Goal: Transaction & Acquisition: Purchase product/service

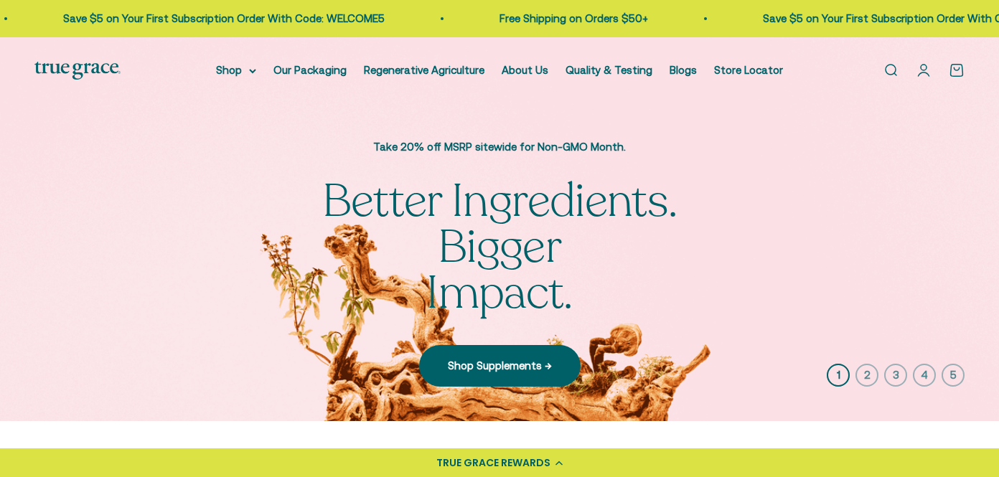
click at [893, 69] on link "Open search" at bounding box center [891, 70] width 16 height 16
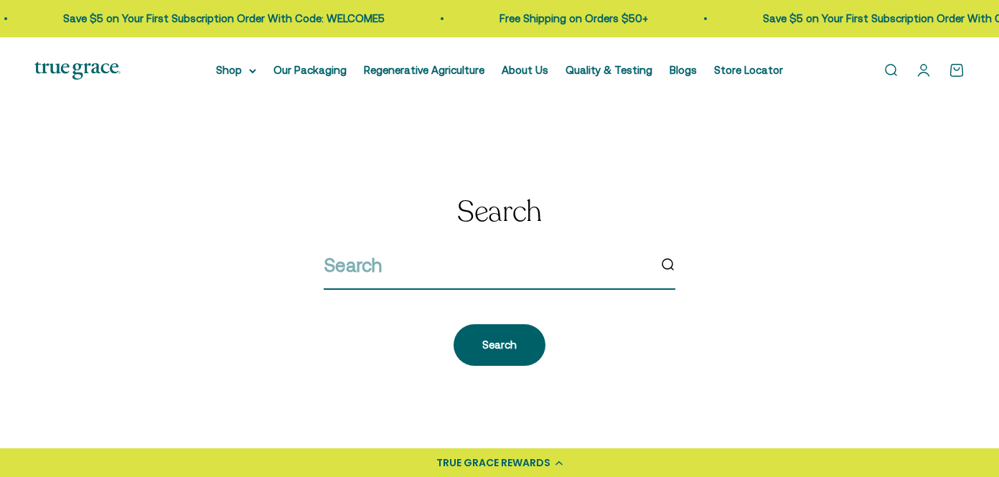
click at [366, 276] on input "search" at bounding box center [486, 266] width 325 height 30
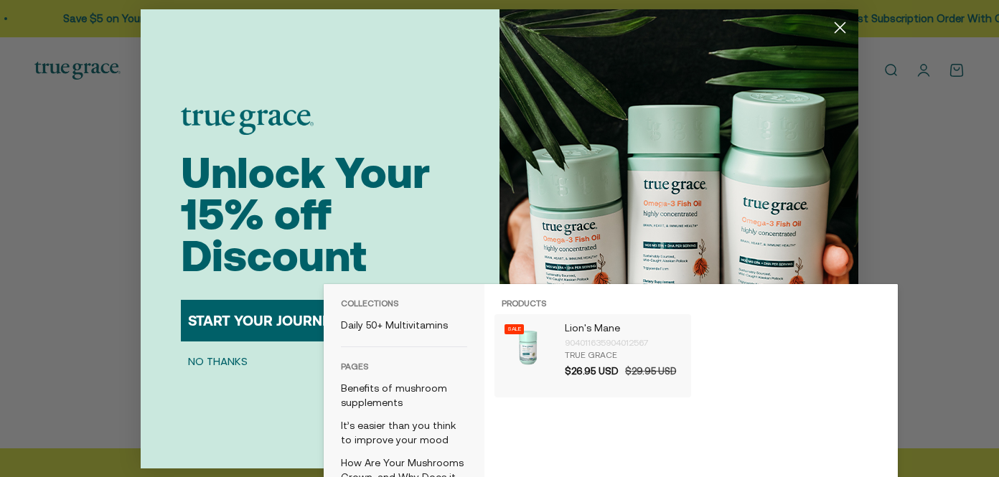
type input "lions mane"
click at [572, 356] on div "True Grace" at bounding box center [624, 355] width 119 height 11
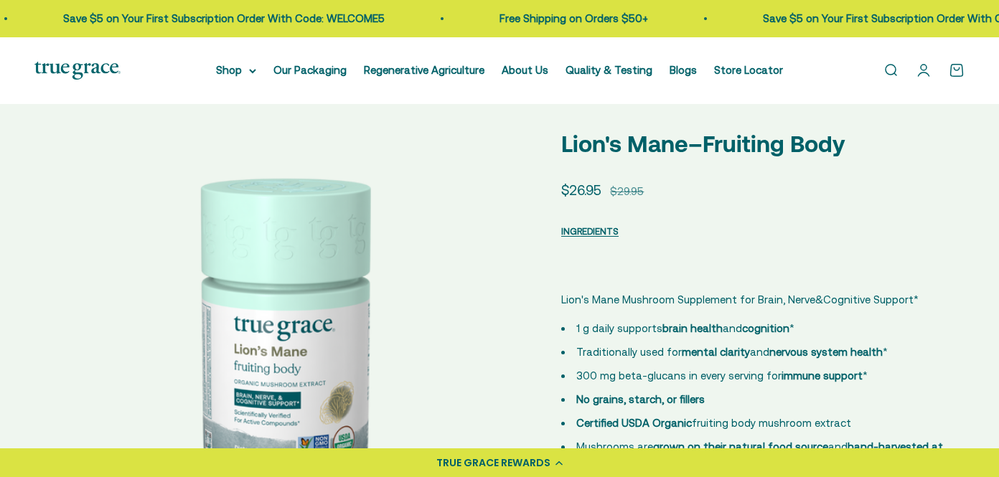
select select "3"
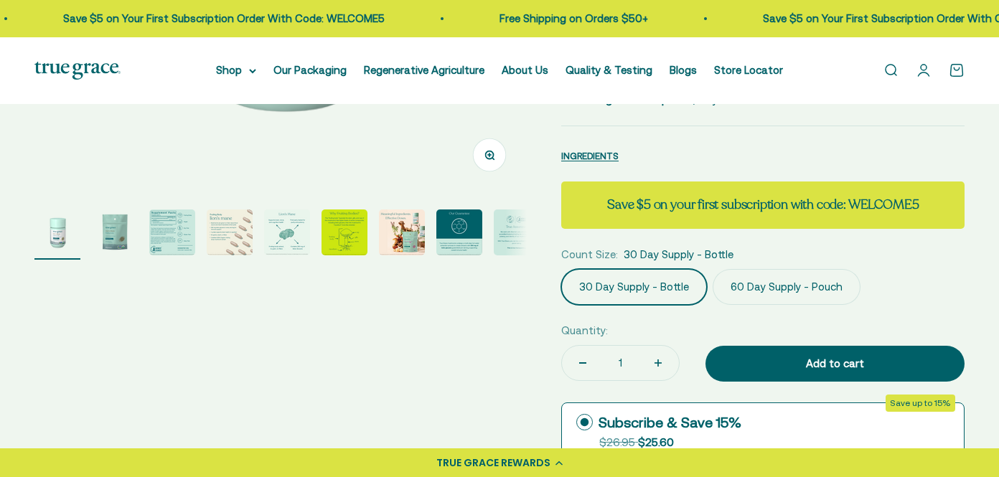
scroll to position [446, 0]
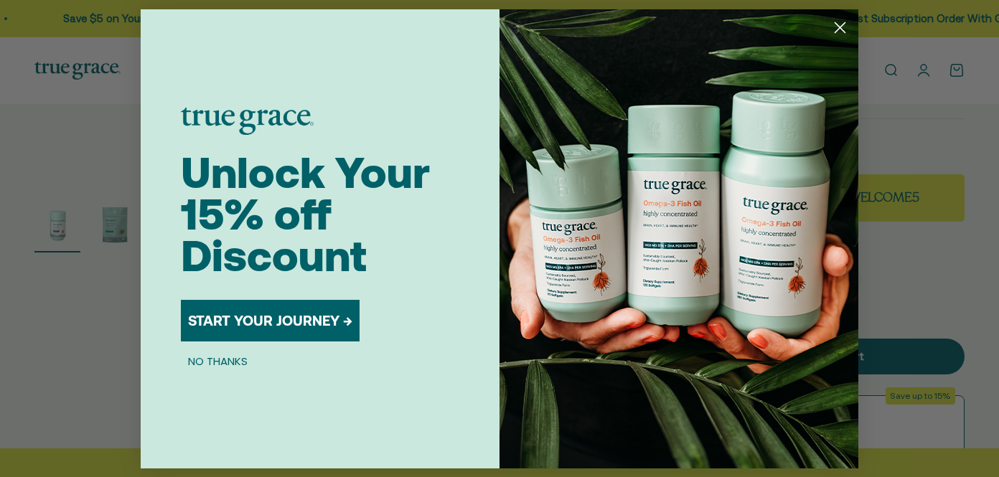
click at [252, 325] on button "START YOUR JOURNEY →" at bounding box center [270, 321] width 179 height 42
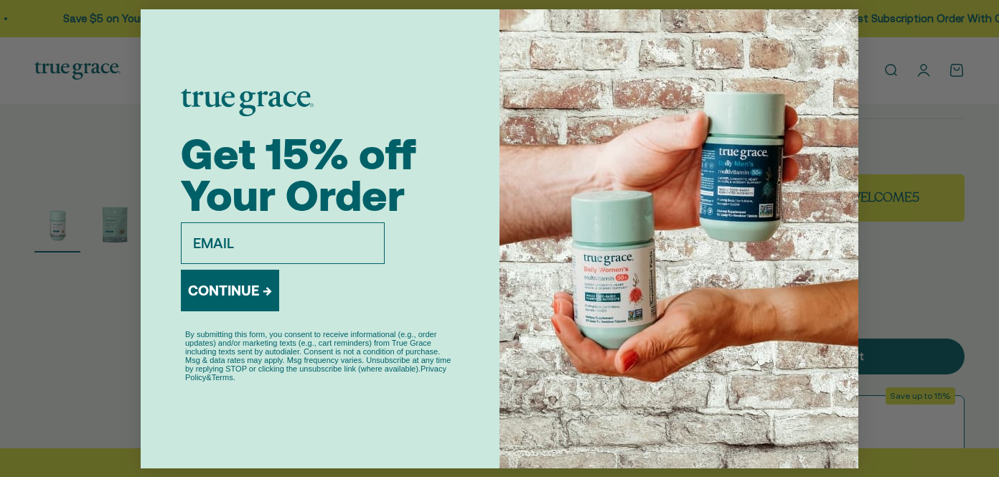
type input "scstarnes@gmail.com"
click at [240, 297] on button "CONTINUE →" at bounding box center [230, 291] width 98 height 42
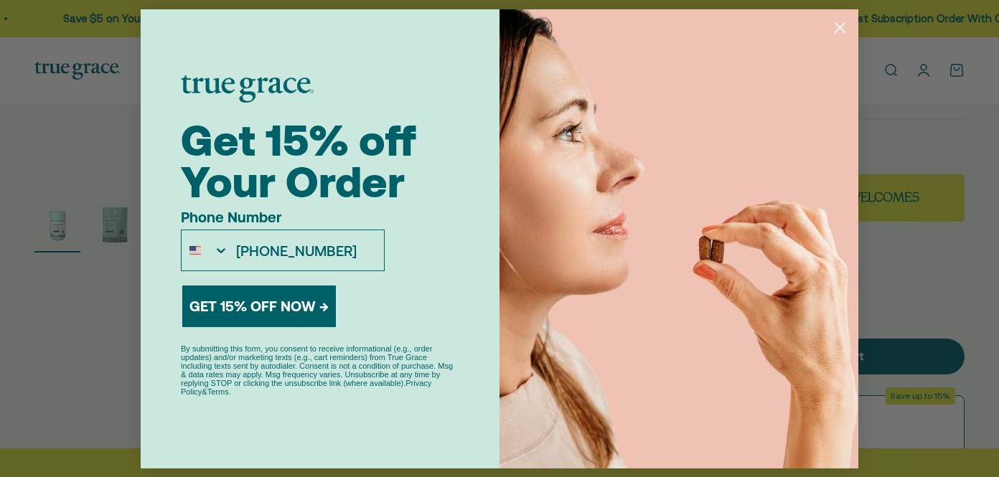
type input "818-568-9733"
click at [242, 314] on button "GET 15% OFF NOW →" at bounding box center [259, 307] width 154 height 42
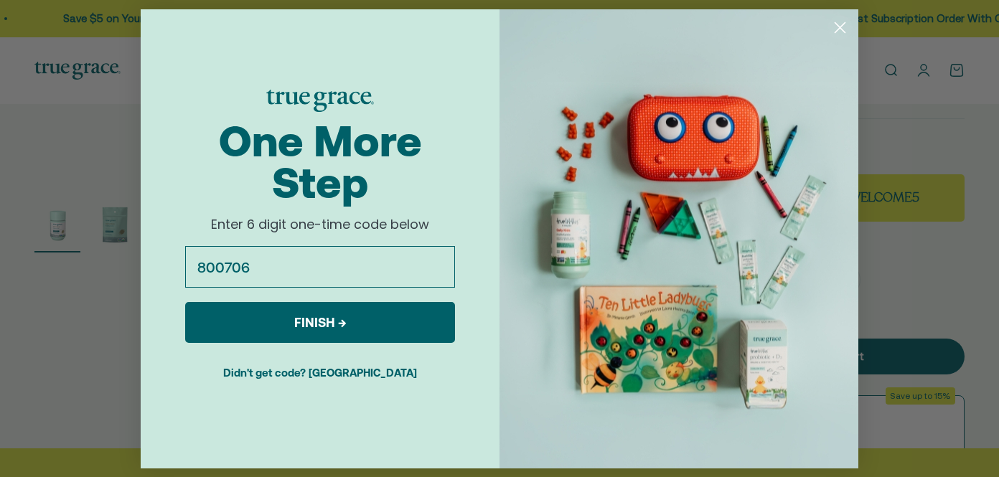
type input "800706"
click at [281, 323] on button "FINISH →" at bounding box center [320, 322] width 270 height 41
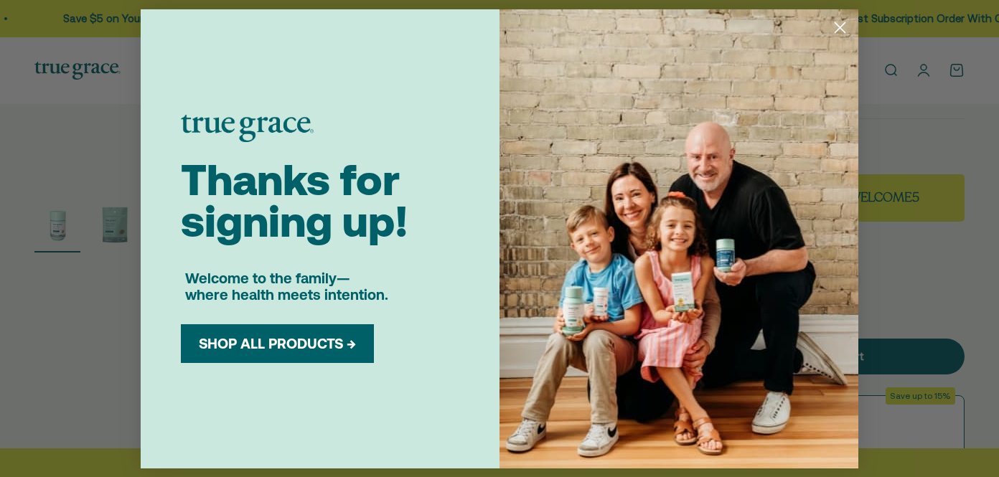
click at [843, 24] on icon "Close dialog" at bounding box center [841, 27] width 10 height 10
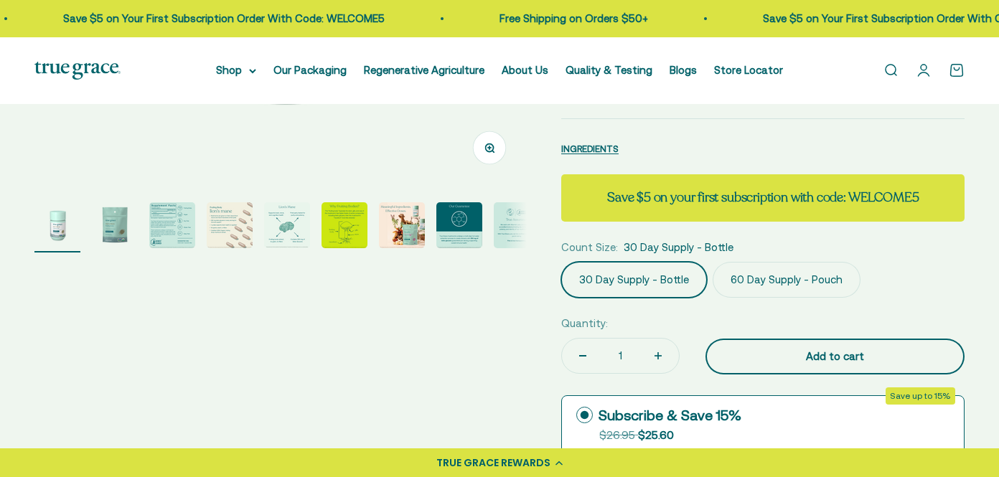
click at [755, 350] on div "Add to cart" at bounding box center [835, 356] width 202 height 17
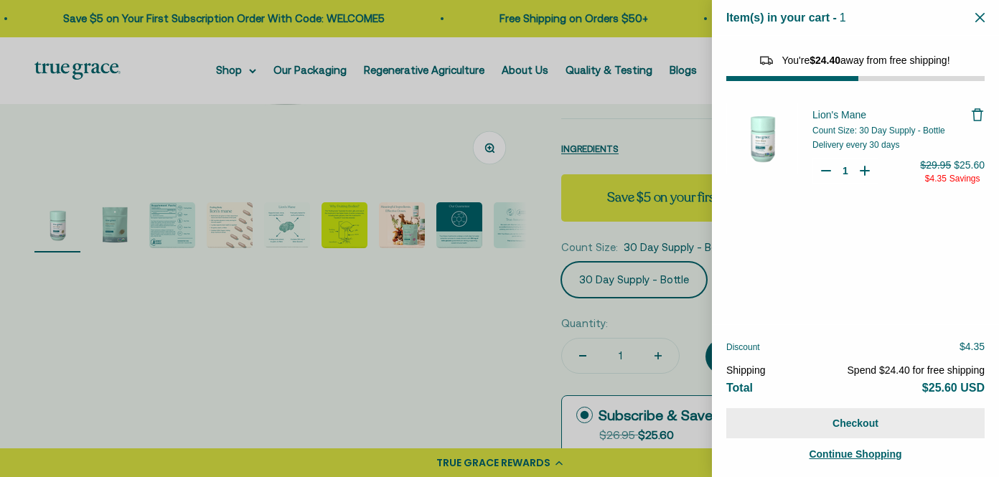
select select "42422728065238"
select select "46429452861654"
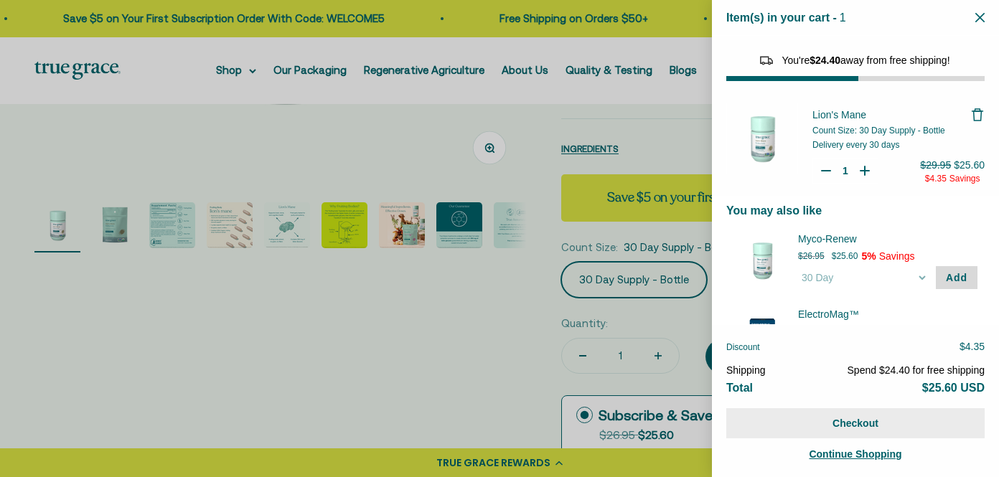
click at [870, 425] on button "Checkout" at bounding box center [856, 424] width 258 height 30
